Goal: Information Seeking & Learning: Learn about a topic

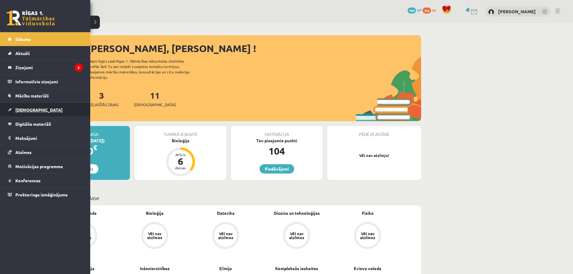
click at [18, 113] on link "[DEMOGRAPHIC_DATA]" at bounding box center [45, 110] width 75 height 14
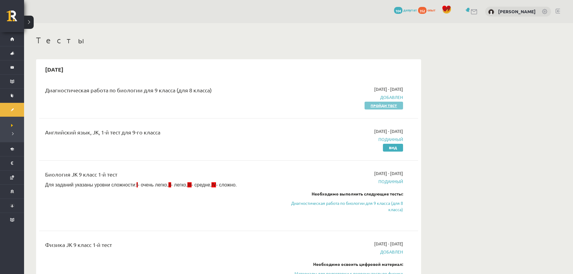
drag, startPoint x: 380, startPoint y: 106, endPoint x: 375, endPoint y: 107, distance: 5.4
drag, startPoint x: 375, startPoint y: 107, endPoint x: 283, endPoint y: 90, distance: 92.8
click at [283, 90] on div "Диагностическая работа по биологии для 9 класса (для 8 класса)" at bounding box center [163, 97] width 244 height 23
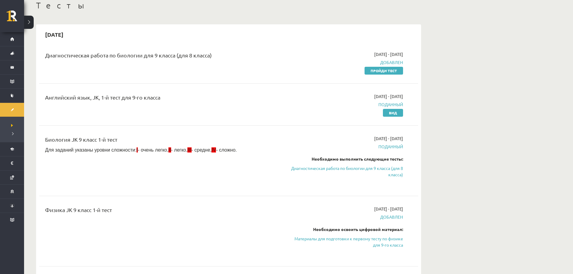
scroll to position [30, 0]
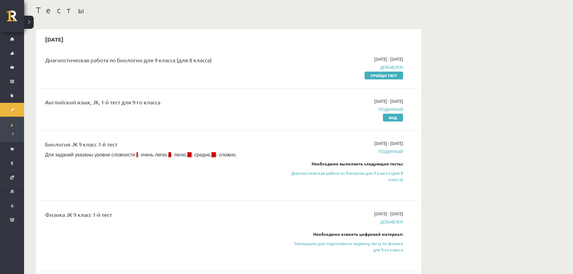
drag, startPoint x: 43, startPoint y: 152, endPoint x: 247, endPoint y: 151, distance: 203.5
click at [247, 151] on div "Биология JK 9 класс 1-й тест Для заданий указаны уровни сложности: I - очень ле…" at bounding box center [163, 165] width 244 height 51
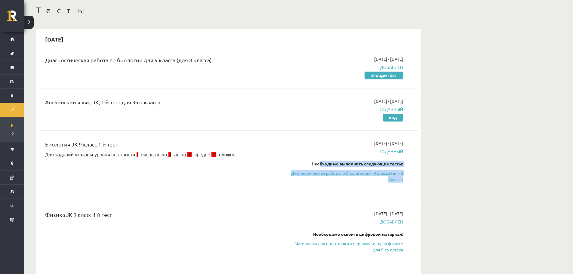
drag, startPoint x: 316, startPoint y: 162, endPoint x: 412, endPoint y: 177, distance: 97.1
click at [412, 177] on div "Биология JK 9 класс 1-й тест Для заданий указаны уровни сложности: I - очень ле…" at bounding box center [228, 165] width 379 height 63
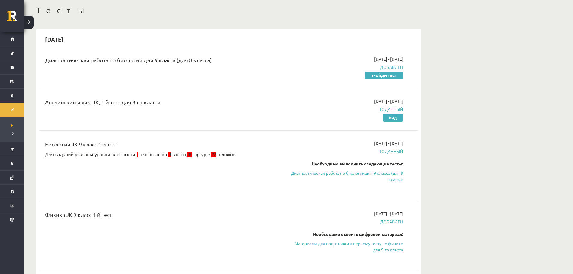
click at [335, 200] on div "Диагностическая работа по биологии для 9 класса (для 8 класса) [DATE] - [DATE] …" at bounding box center [228, 194] width 379 height 289
drag, startPoint x: 45, startPoint y: 146, endPoint x: 235, endPoint y: 158, distance: 189.7
click at [235, 158] on div "Биология JK 9 класс 1-й тест Для заданий указаны уровни сложности: I - очень ле…" at bounding box center [163, 165] width 244 height 51
click at [170, 59] on font "Диагностическая работа по биологии для 9 класса (для 8 класса)" at bounding box center [128, 60] width 167 height 6
drag, startPoint x: 41, startPoint y: 63, endPoint x: 215, endPoint y: 66, distance: 174.3
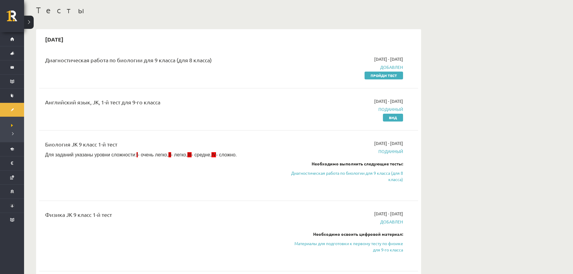
click at [215, 66] on div "Диагностическая работа по биологии для 9 класса (для 8 класса)" at bounding box center [163, 67] width 244 height 23
drag, startPoint x: 49, startPoint y: 143, endPoint x: 144, endPoint y: 138, distance: 94.8
click at [144, 138] on div "Биология JK 9 класс 1-й тест Для заданий указаны уровни сложности: I - очень ле…" at bounding box center [228, 165] width 379 height 63
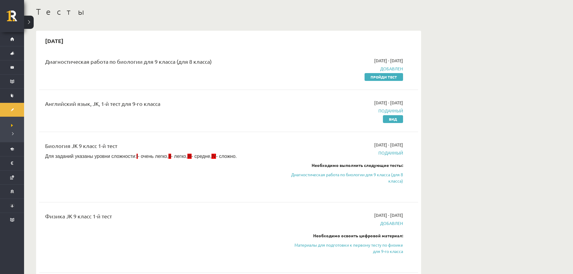
scroll to position [0, 0]
